Goal: Transaction & Acquisition: Purchase product/service

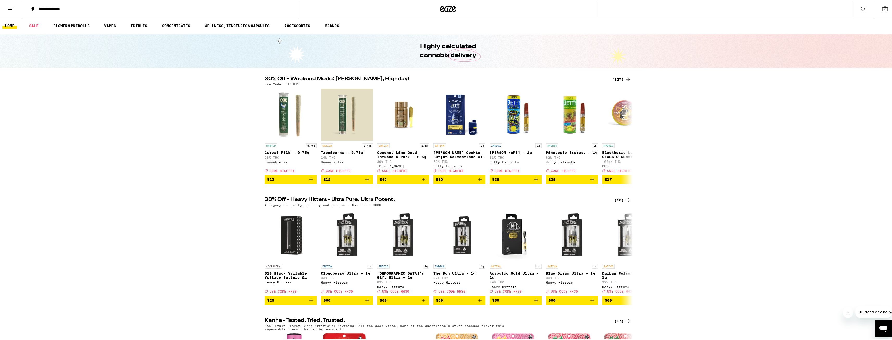
click at [625, 79] on icon at bounding box center [628, 79] width 6 height 6
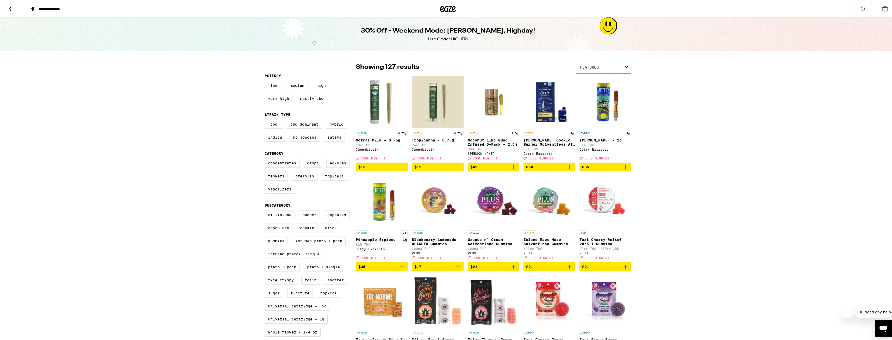
click at [331, 167] on label "Edibles" at bounding box center [337, 162] width 23 height 9
click at [266, 159] on input "Edibles" at bounding box center [266, 159] width 0 height 0
checkbox input "true"
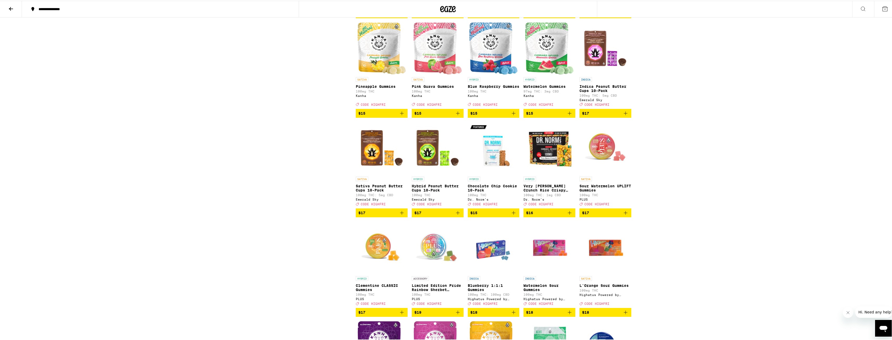
scroll to position [495, 0]
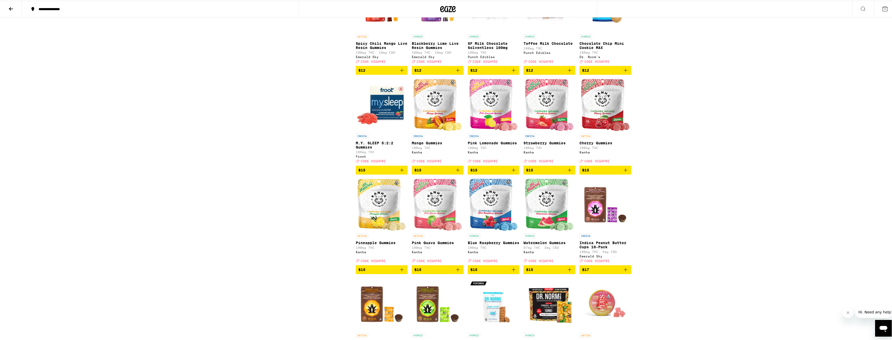
click at [455, 172] on icon "Add to bag" at bounding box center [458, 169] width 6 height 6
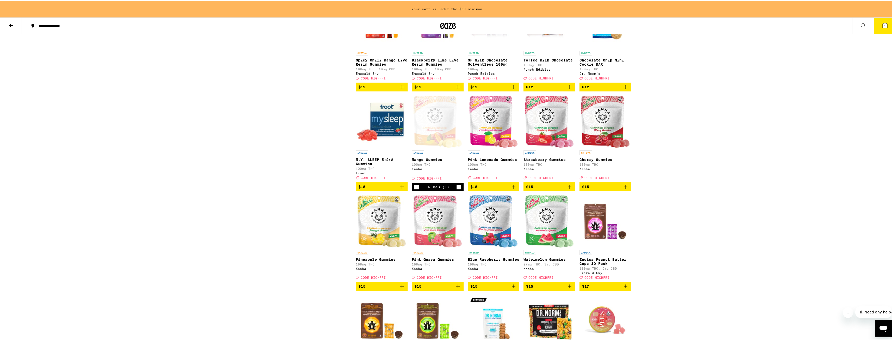
scroll to position [512, 0]
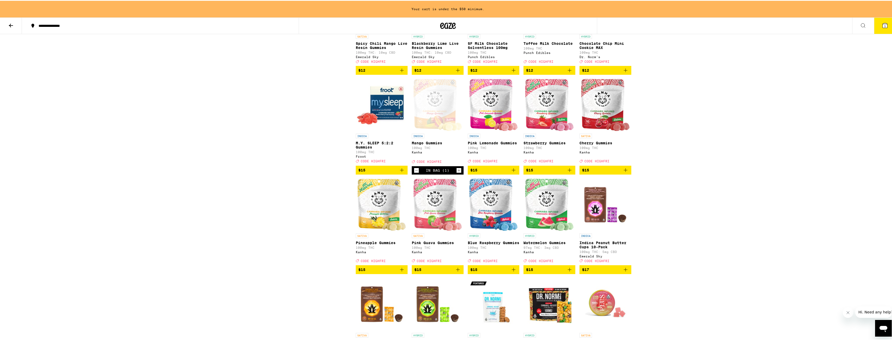
click at [458, 173] on icon "Increment" at bounding box center [459, 169] width 5 height 6
click at [569, 171] on icon "Add to bag" at bounding box center [570, 169] width 4 height 4
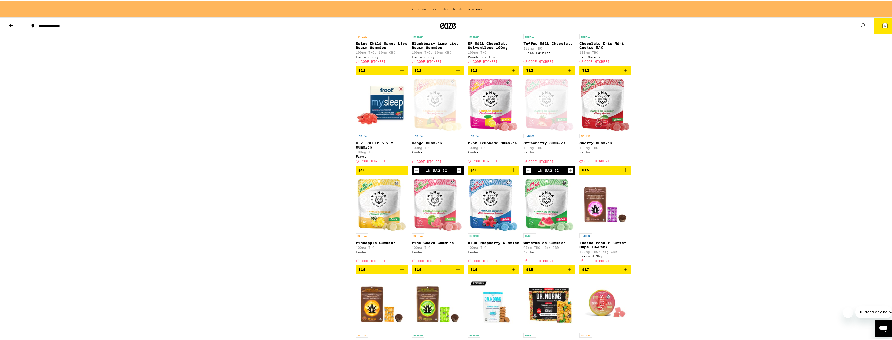
click at [569, 173] on icon "Increment" at bounding box center [570, 169] width 5 height 6
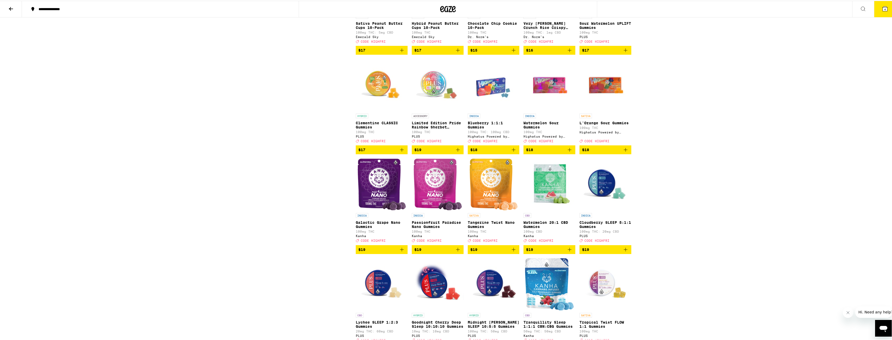
scroll to position [833, 0]
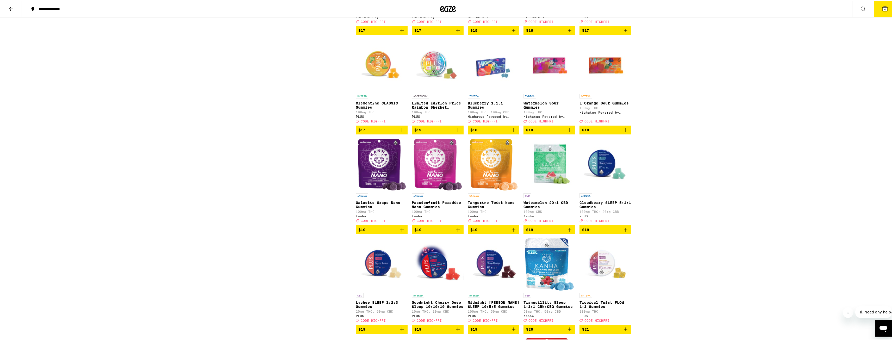
click at [401, 232] on icon "Add to bag" at bounding box center [402, 229] width 6 height 6
click at [402, 230] on icon "Increment" at bounding box center [403, 229] width 3 height 3
click at [515, 233] on button "$19" at bounding box center [494, 229] width 52 height 9
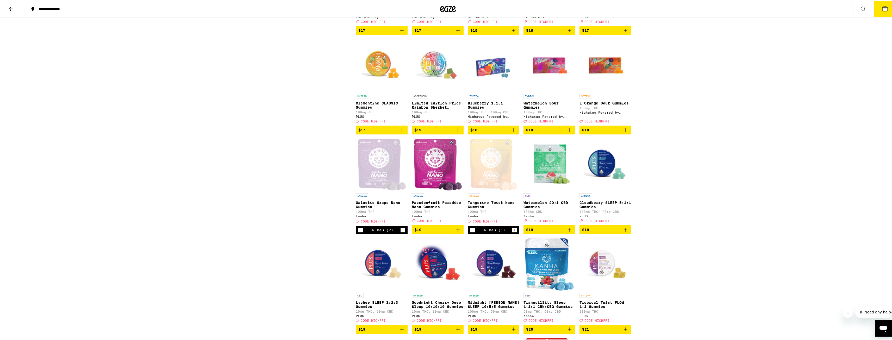
click at [515, 232] on icon "Increment" at bounding box center [514, 229] width 5 height 6
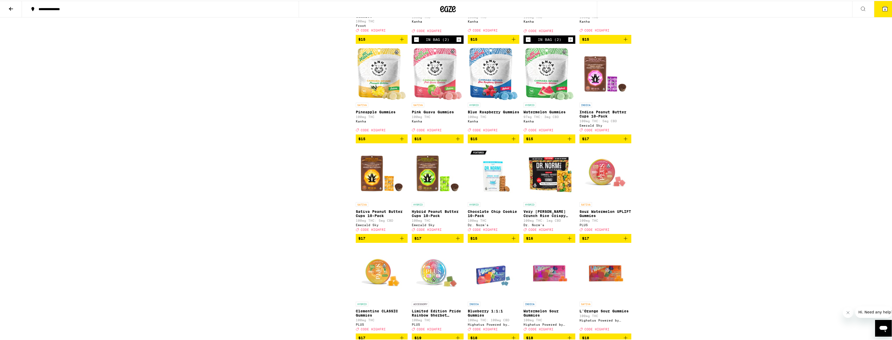
scroll to position [625, 0]
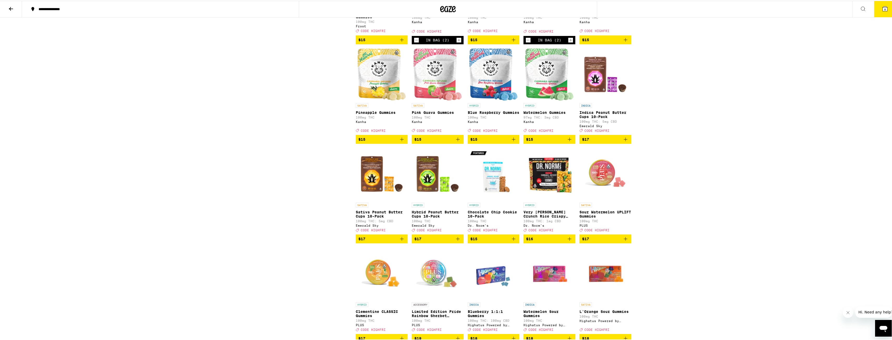
click at [400, 142] on icon "Add to bag" at bounding box center [402, 138] width 6 height 6
click at [401, 142] on icon "Increment" at bounding box center [403, 139] width 5 height 6
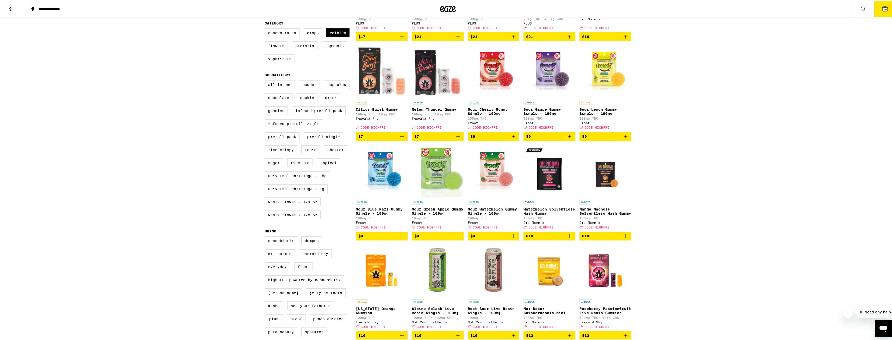
scroll to position [0, 0]
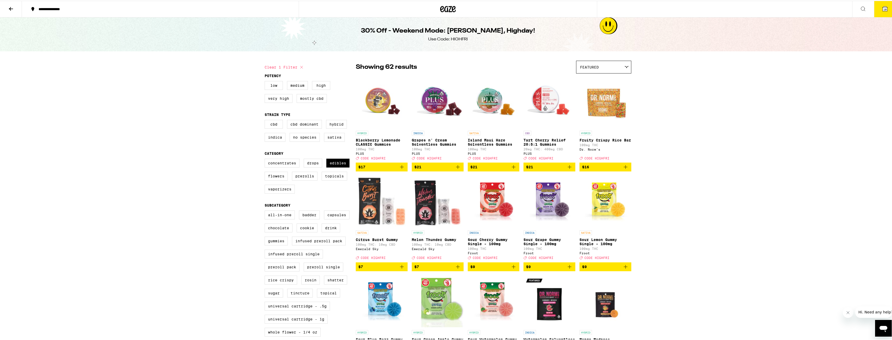
click at [460, 39] on div "Use Code: HIGHFRI" at bounding box center [448, 39] width 40 height 6
copy div "HIGHFRI"
click at [880, 12] on button "10" at bounding box center [885, 8] width 22 height 16
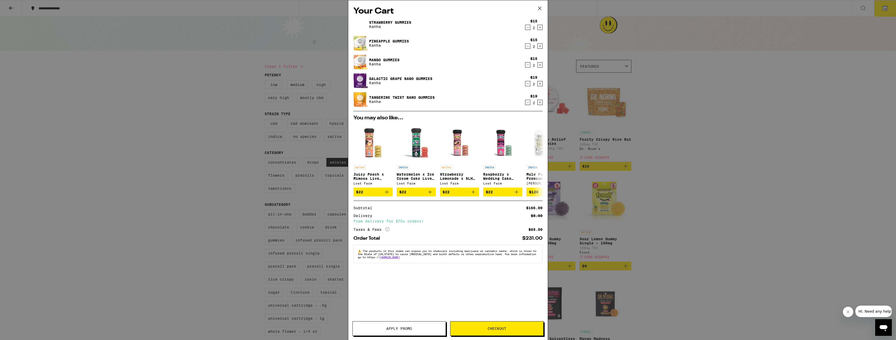
click at [412, 325] on button "Apply Promo" at bounding box center [398, 328] width 93 height 15
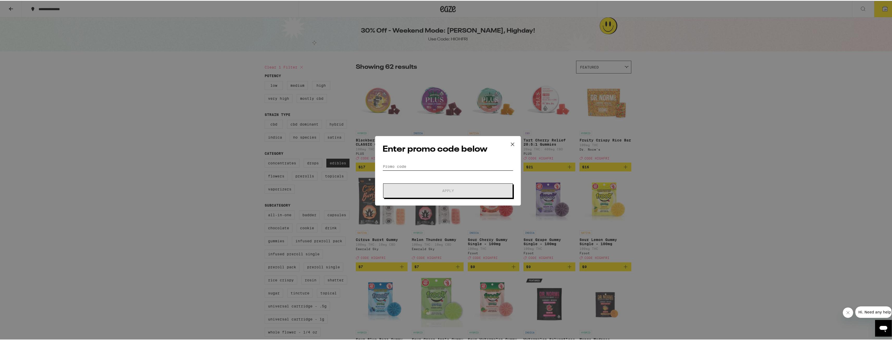
click at [463, 168] on input "Promo Code" at bounding box center [448, 166] width 131 height 8
paste input "HIGHFRI"
type input "HIGHFRI"
click at [458, 189] on span "Apply" at bounding box center [448, 190] width 94 height 4
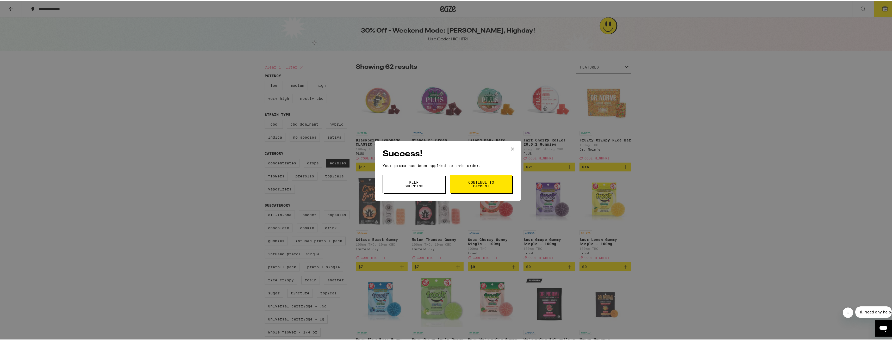
click at [462, 184] on button "Continue to payment" at bounding box center [481, 183] width 63 height 18
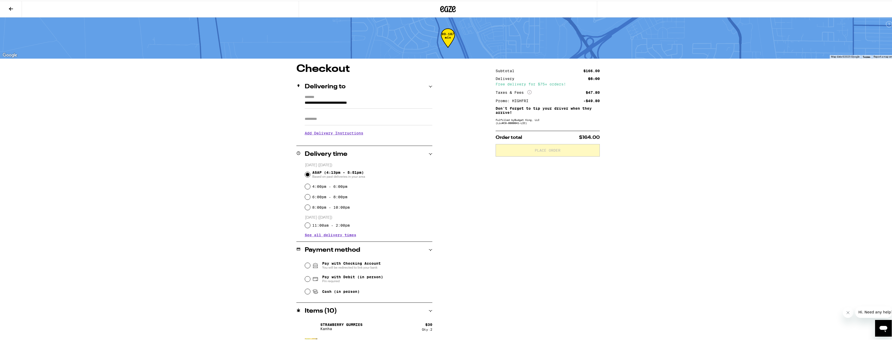
click at [357, 135] on h3 "Add Delivery Instructions" at bounding box center [369, 132] width 128 height 12
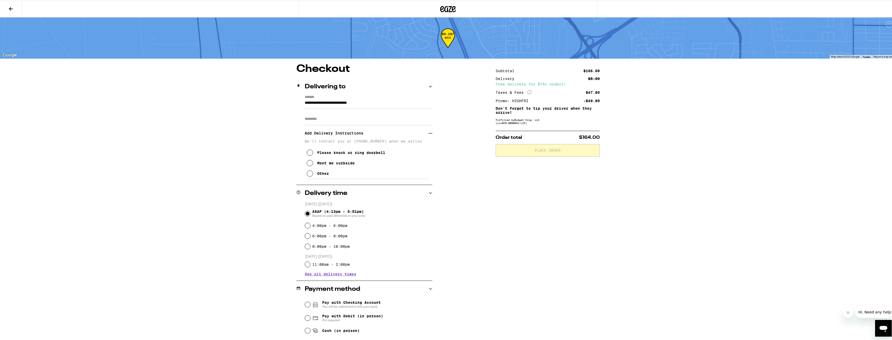
click at [321, 175] on div "Other" at bounding box center [323, 173] width 12 height 4
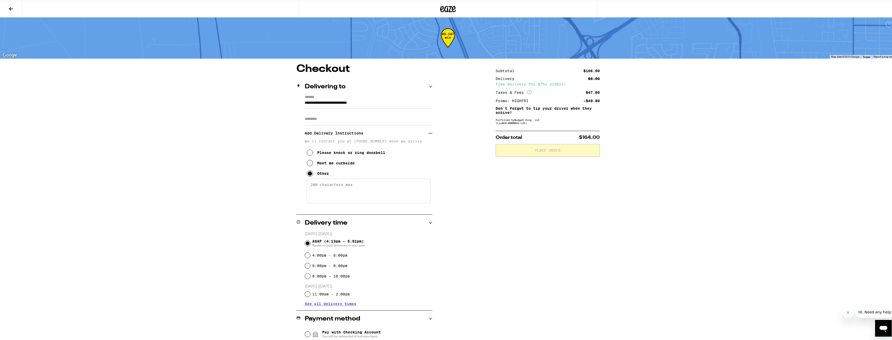
click at [360, 189] on textarea "Enter any other delivery instructions you want driver to know" at bounding box center [369, 190] width 124 height 24
type textarea "At the gate intercom, press the "Delivery" button and enter the code 919178"
click at [310, 120] on input "Apt/Suite" at bounding box center [369, 118] width 128 height 13
click at [315, 123] on input "Apt/Suite" at bounding box center [369, 118] width 128 height 13
click at [316, 119] on input "Apt/Suite" at bounding box center [369, 118] width 128 height 13
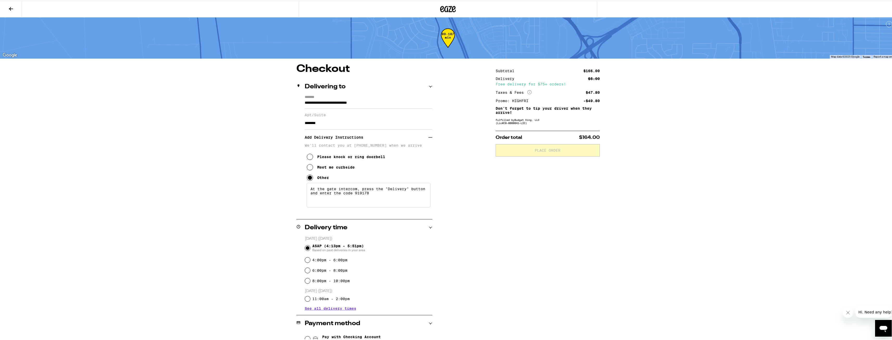
type input "********"
click at [522, 206] on div "Subtotal $166.00 Delivery $5.00 Free delivery for $75+ orders! Taxes & Fees Mor…" at bounding box center [548, 274] width 104 height 423
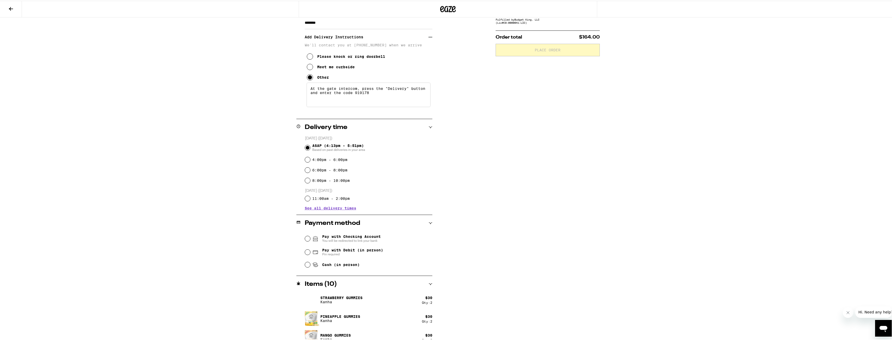
scroll to position [104, 0]
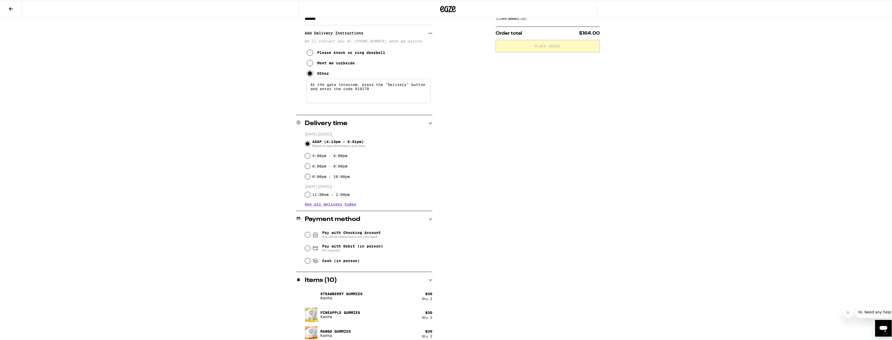
click at [374, 244] on span "Pay with Debit (in person)" at bounding box center [352, 245] width 61 height 4
click at [310, 245] on input "Pay with Debit (in person) Pin required" at bounding box center [307, 247] width 5 height 5
radio input "true"
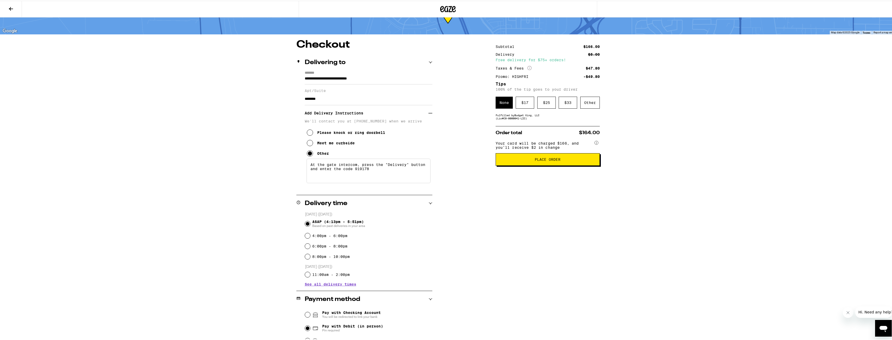
scroll to position [0, 0]
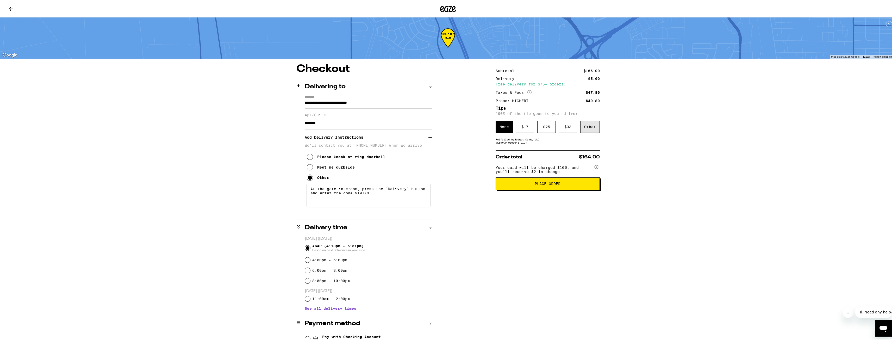
click at [592, 129] on div "Other" at bounding box center [590, 126] width 20 height 12
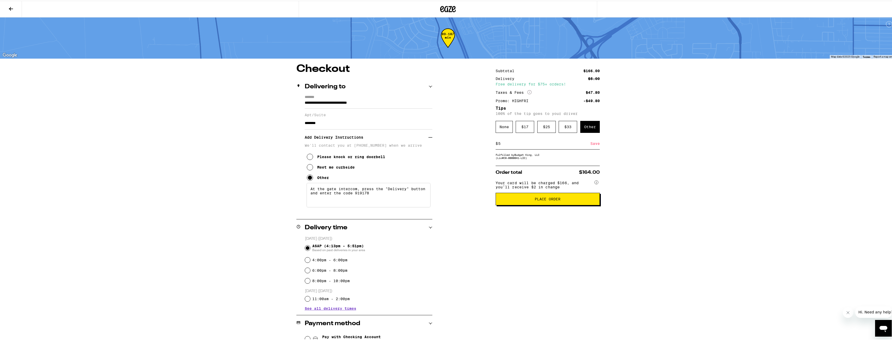
type input "5"
click at [591, 145] on div "Save" at bounding box center [594, 142] width 9 height 11
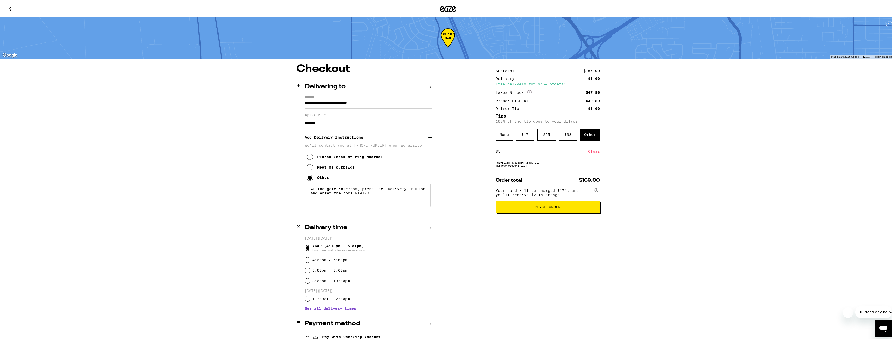
click at [550, 208] on span "Place Order" at bounding box center [548, 206] width 26 height 4
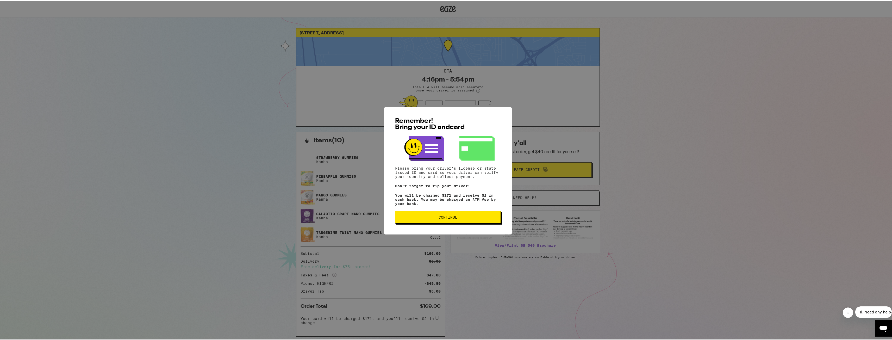
click at [486, 218] on span "Continue" at bounding box center [448, 217] width 97 height 4
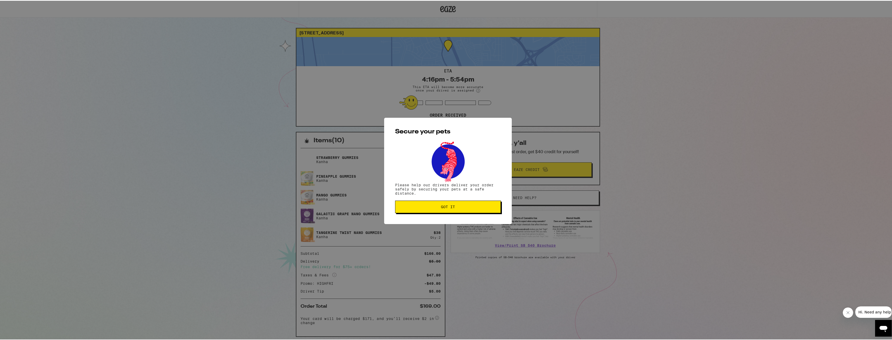
click at [486, 206] on span "Got it" at bounding box center [448, 206] width 97 height 4
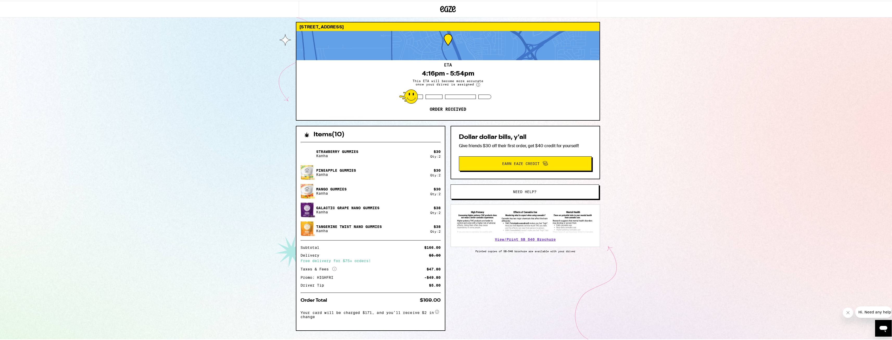
scroll to position [18, 0]
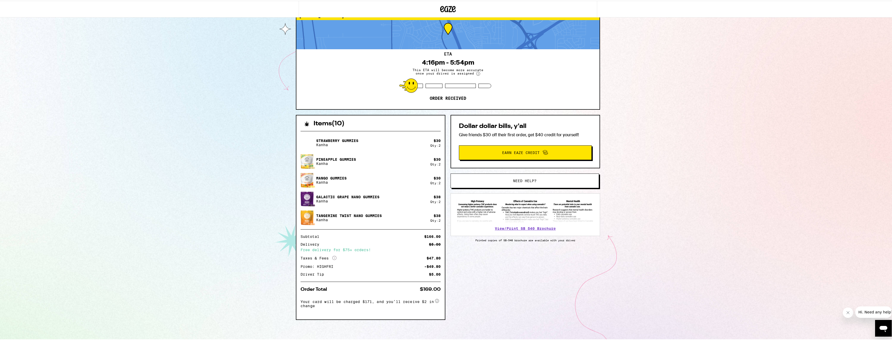
click at [476, 73] on circle at bounding box center [478, 73] width 4 height 4
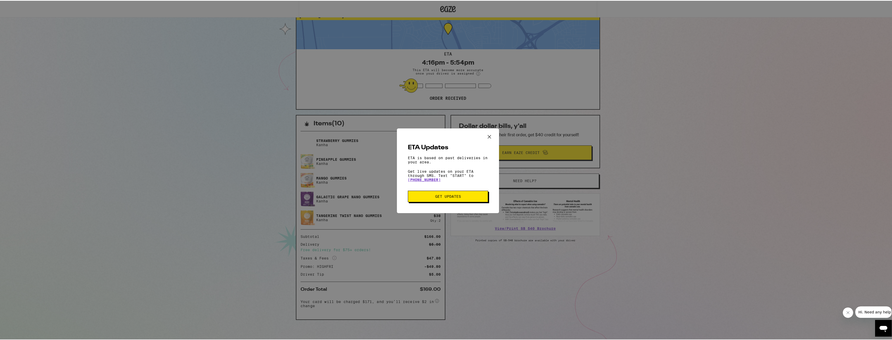
click at [488, 134] on icon "Close ETA information modal" at bounding box center [489, 136] width 8 height 8
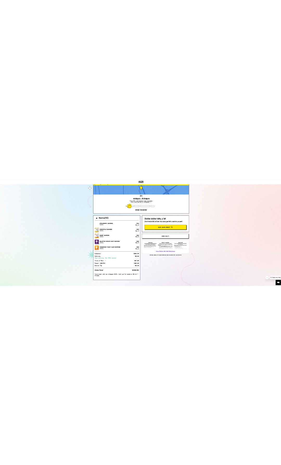
scroll to position [0, 0]
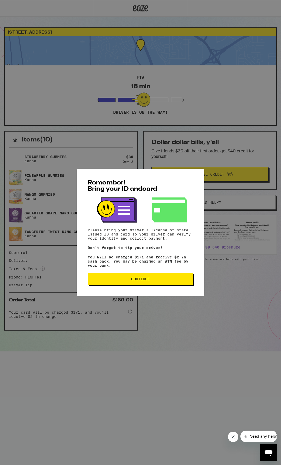
click at [140, 284] on button "Continue" at bounding box center [141, 279] width 106 height 13
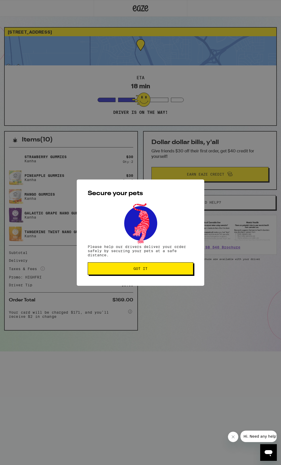
click at [149, 269] on span "Got it" at bounding box center [140, 269] width 97 height 4
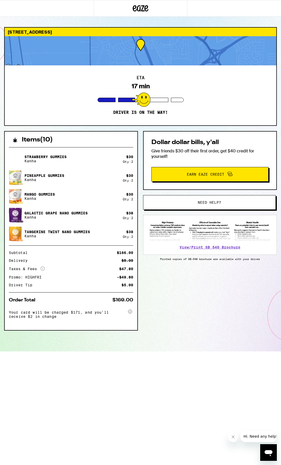
click at [133, 46] on div at bounding box center [141, 50] width 272 height 29
click at [51, 31] on div "[STREET_ADDRESS]" at bounding box center [141, 32] width 272 height 9
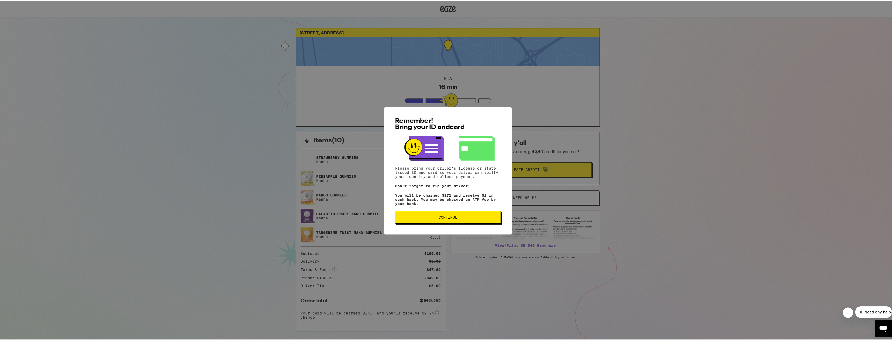
click at [445, 223] on button "Continue" at bounding box center [448, 216] width 106 height 13
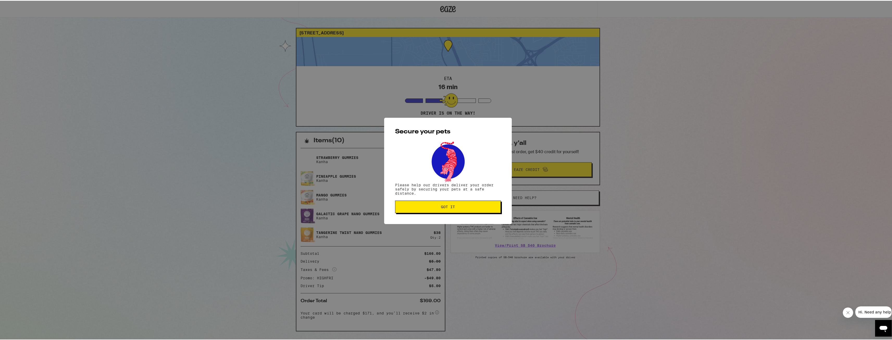
click at [436, 204] on button "Got it" at bounding box center [448, 206] width 106 height 13
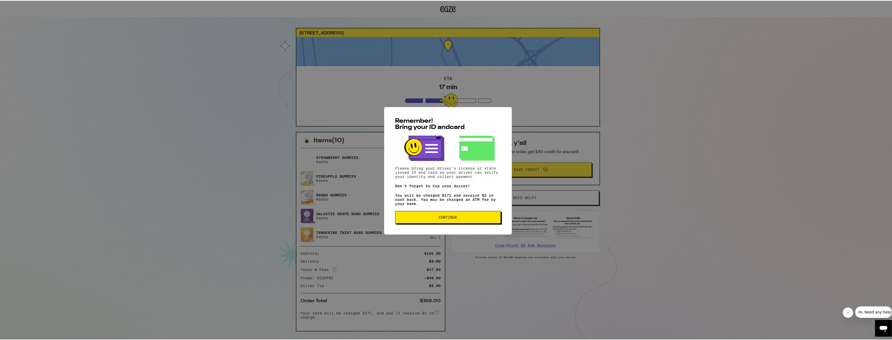
click at [408, 218] on span "Continue" at bounding box center [448, 217] width 97 height 4
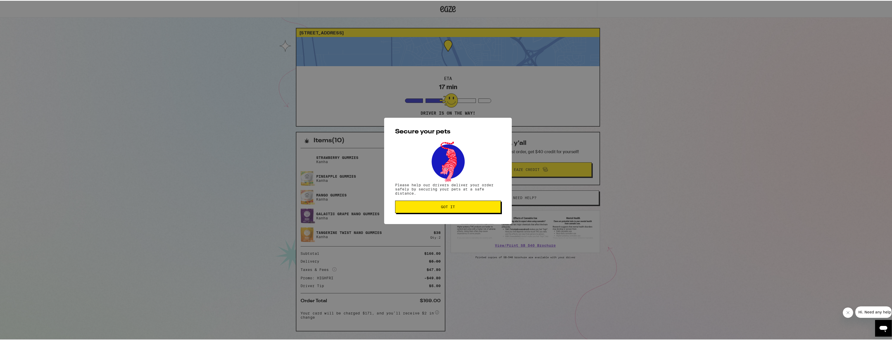
click at [420, 205] on span "Got it" at bounding box center [448, 206] width 97 height 4
